Goal: Task Accomplishment & Management: Complete application form

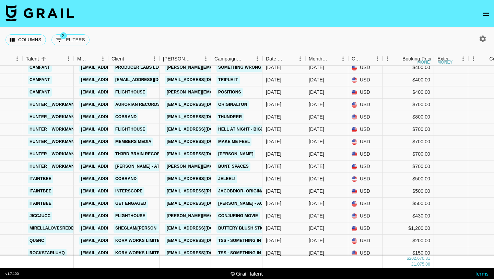
scroll to position [4109, 206]
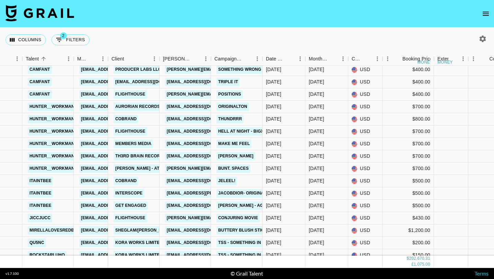
click at [485, 12] on icon "open drawer" at bounding box center [486, 14] width 6 height 4
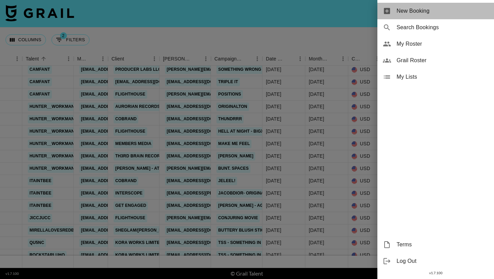
click at [442, 12] on span "New Booking" at bounding box center [443, 11] width 92 height 8
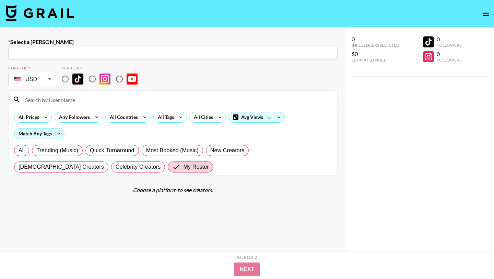
click at [157, 59] on div "​" at bounding box center [172, 53] width 329 height 13
paste input "[EMAIL_ADDRESS][DOMAIN_NAME]"
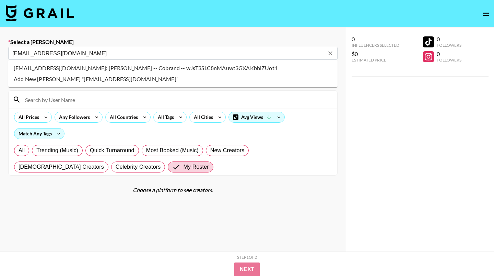
click at [144, 70] on li "[EMAIL_ADDRESS][DOMAIN_NAME]: [PERSON_NAME] -- Cobrand -- wJsT3SLC8nMAuwt3GXAKb…" at bounding box center [172, 67] width 329 height 11
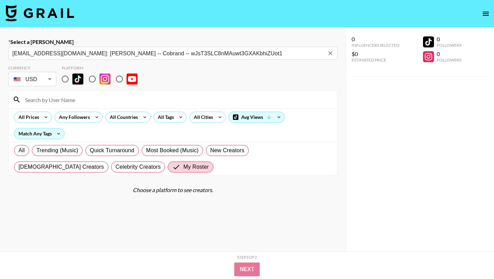
type input "[EMAIL_ADDRESS][DOMAIN_NAME]: [PERSON_NAME] -- Cobrand -- wJsT3SLC8nMAuwt3GXAKb…"
click at [68, 80] on input "radio" at bounding box center [65, 79] width 14 height 14
radio input "true"
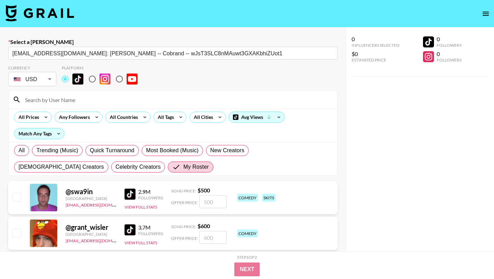
click at [73, 102] on input at bounding box center [177, 99] width 312 height 11
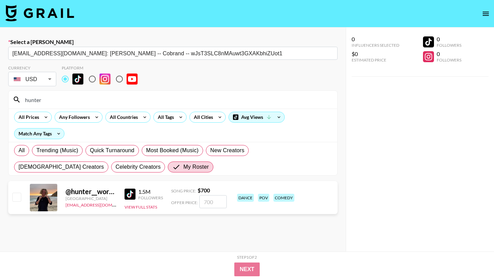
type input "hunter"
click at [17, 197] on input "checkbox" at bounding box center [16, 197] width 8 height 8
checkbox input "true"
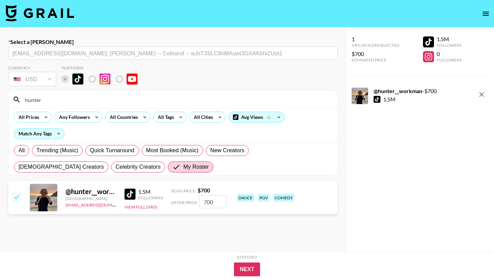
drag, startPoint x: 217, startPoint y: 198, endPoint x: 193, endPoint y: 196, distance: 23.7
click at [198, 198] on div "Offer Price: 700" at bounding box center [199, 201] width 56 height 13
drag, startPoint x: 230, startPoint y: 206, endPoint x: 225, endPoint y: 206, distance: 4.5
click at [225, 206] on div "@ hunter__workman United States [EMAIL_ADDRESS][DOMAIN_NAME] 1.5M Followers Vie…" at bounding box center [172, 197] width 329 height 33
drag, startPoint x: 220, startPoint y: 198, endPoint x: 158, endPoint y: 195, distance: 62.2
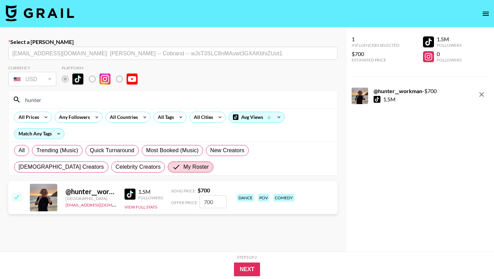
click at [162, 195] on div "@ hunter__workman United States [EMAIL_ADDRESS][DOMAIN_NAME] 1.5M Followers Vie…" at bounding box center [172, 197] width 329 height 33
type input "9"
checkbox input "false"
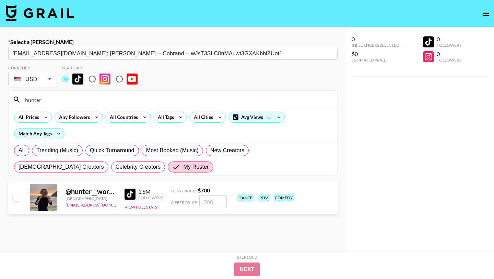
checkbox input "true"
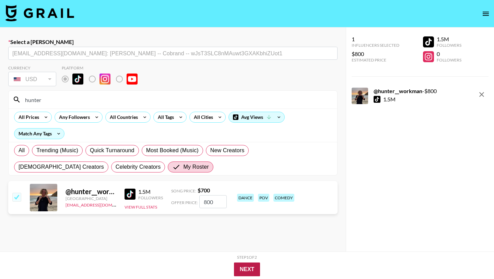
type input "800"
click at [244, 271] on button "Next" at bounding box center [247, 269] width 26 height 14
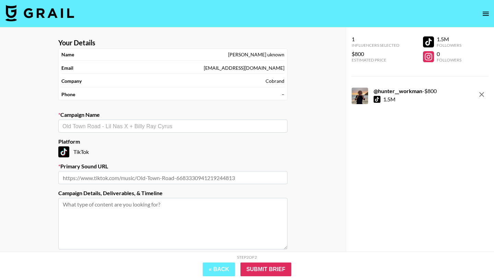
click at [152, 131] on div "​" at bounding box center [172, 125] width 229 height 13
click at [153, 145] on li "Add New Campaign: "in my room"" at bounding box center [172, 140] width 229 height 11
type input "in my room"
click at [177, 182] on input "text" at bounding box center [172, 177] width 229 height 13
paste input "[URL][DOMAIN_NAME]"
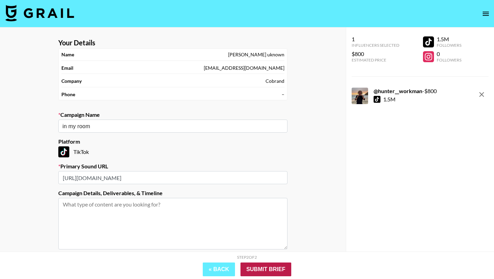
type input "[URL][DOMAIN_NAME]"
click at [265, 269] on input "Submit Brief" at bounding box center [266, 269] width 51 height 14
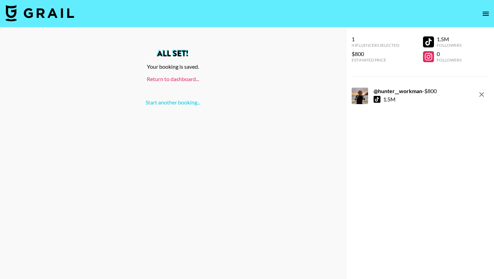
click at [158, 81] on link "Return to dashboard..." at bounding box center [173, 79] width 52 height 7
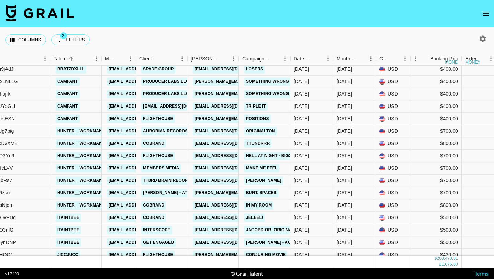
scroll to position [4086, 178]
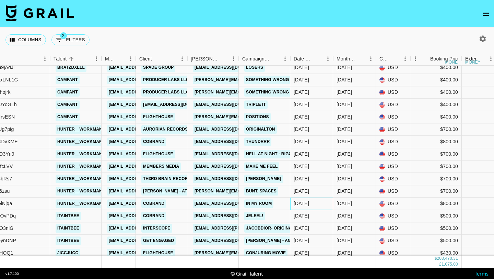
click at [315, 207] on div "[DATE]" at bounding box center [311, 203] width 43 height 12
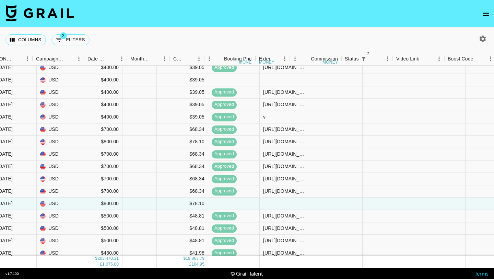
scroll to position [4086, 580]
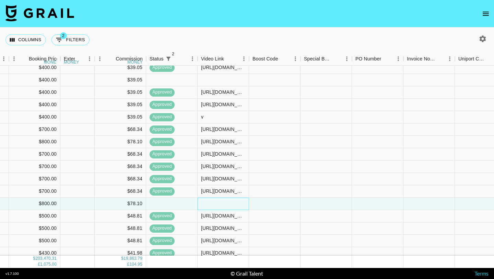
click at [219, 202] on div at bounding box center [223, 203] width 51 height 12
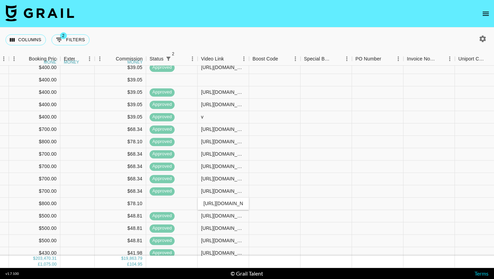
scroll to position [0, 186]
type input "https://www.tiktok.com/@hunter__workman/video/7549660059928759607?_r=1&_t=ZT-8z…"
click at [276, 203] on div at bounding box center [274, 203] width 51 height 12
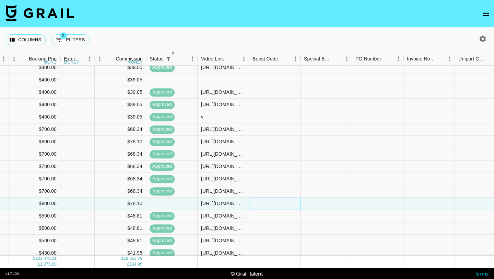
scroll to position [4086, 825]
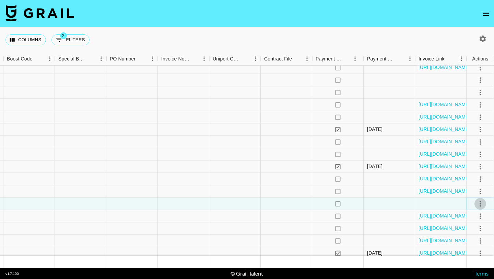
click at [483, 206] on icon "select merge strategy" at bounding box center [480, 203] width 8 height 8
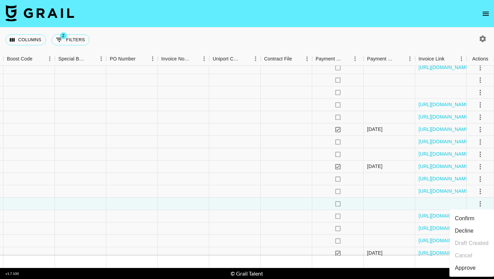
click at [474, 267] on div "Approve" at bounding box center [465, 268] width 21 height 8
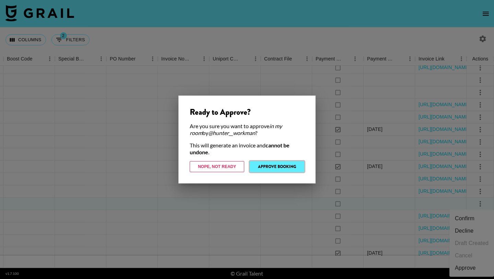
click at [293, 163] on button "Approve Booking" at bounding box center [277, 166] width 55 height 11
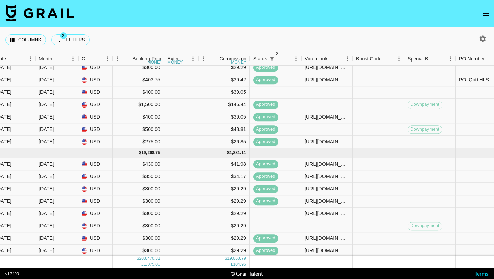
scroll to position [4176, 476]
